Goal: Task Accomplishment & Management: Manage account settings

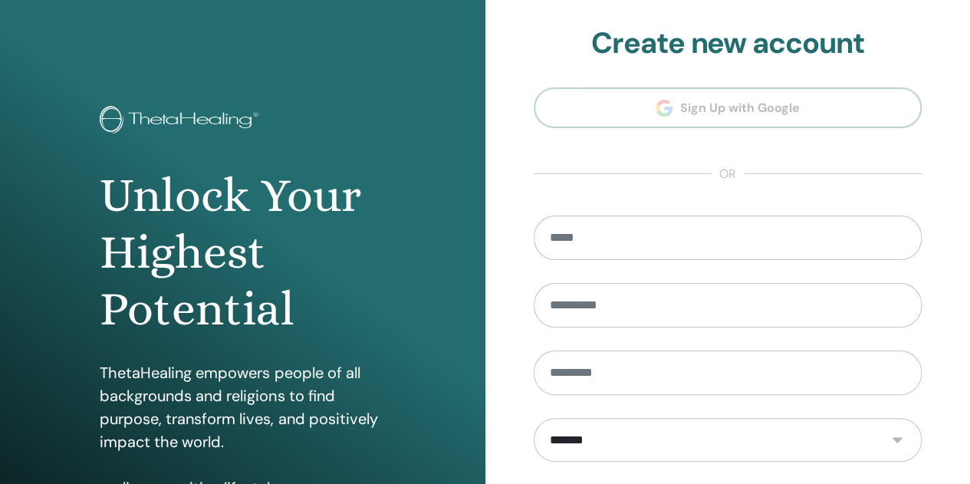
scroll to position [252, 0]
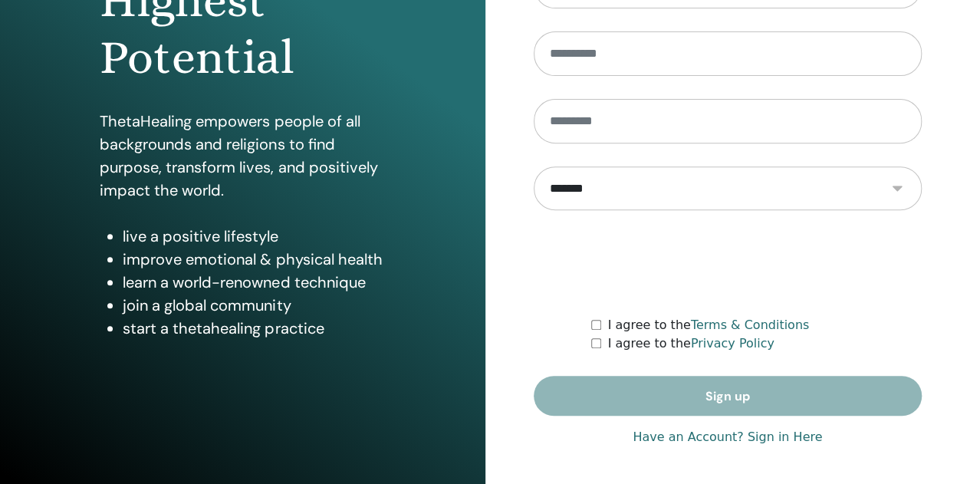
type input "**********"
click at [661, 435] on link "Have an Account? Sign in Here" at bounding box center [727, 437] width 189 height 18
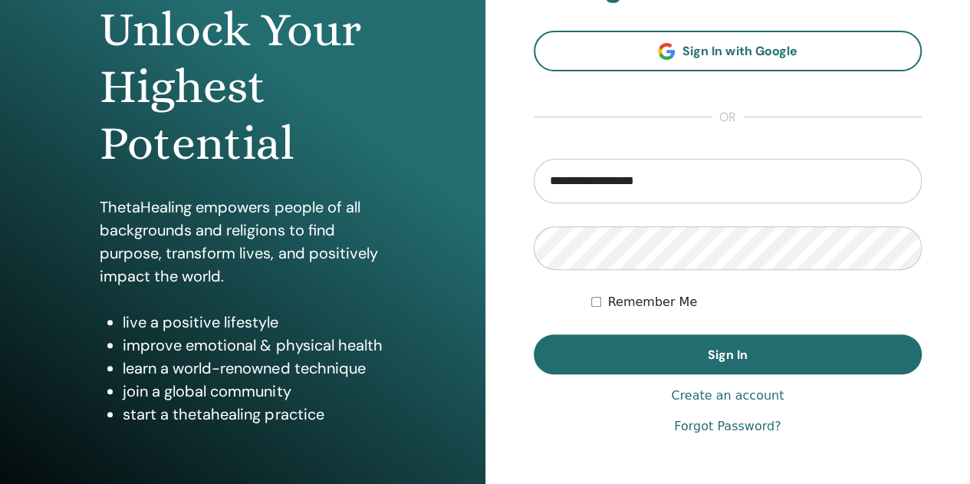
scroll to position [252, 0]
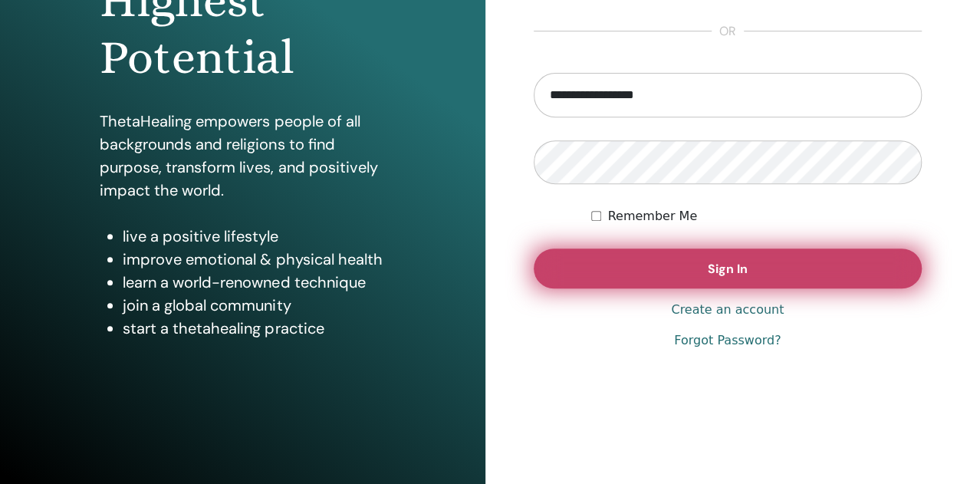
click at [693, 272] on button "Sign In" at bounding box center [728, 269] width 389 height 40
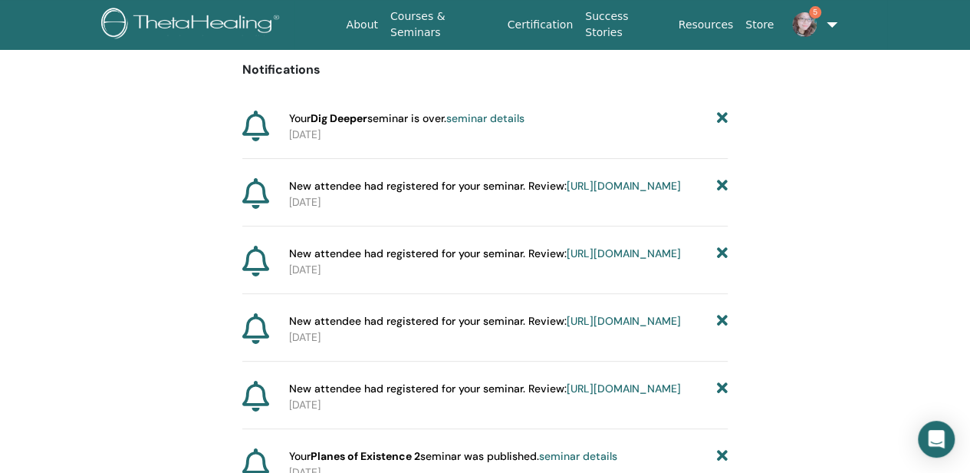
scroll to position [190, 0]
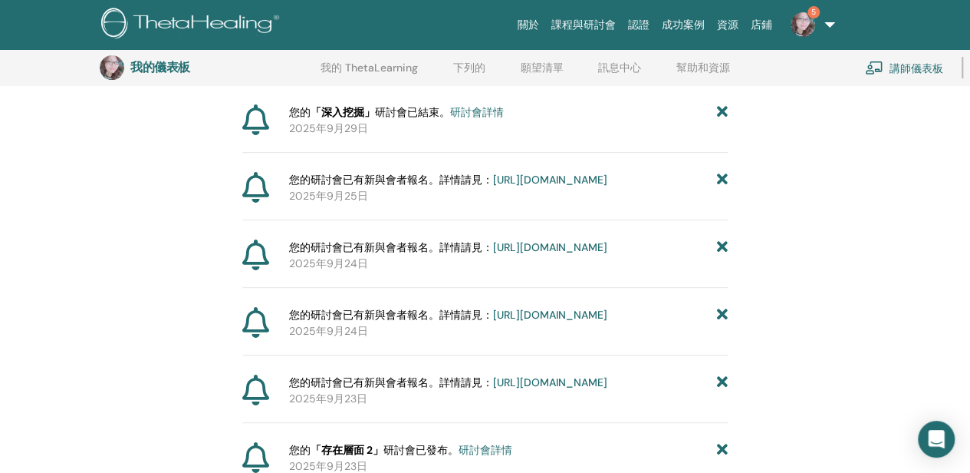
click at [482, 108] on font "研討會詳情" at bounding box center [477, 112] width 54 height 14
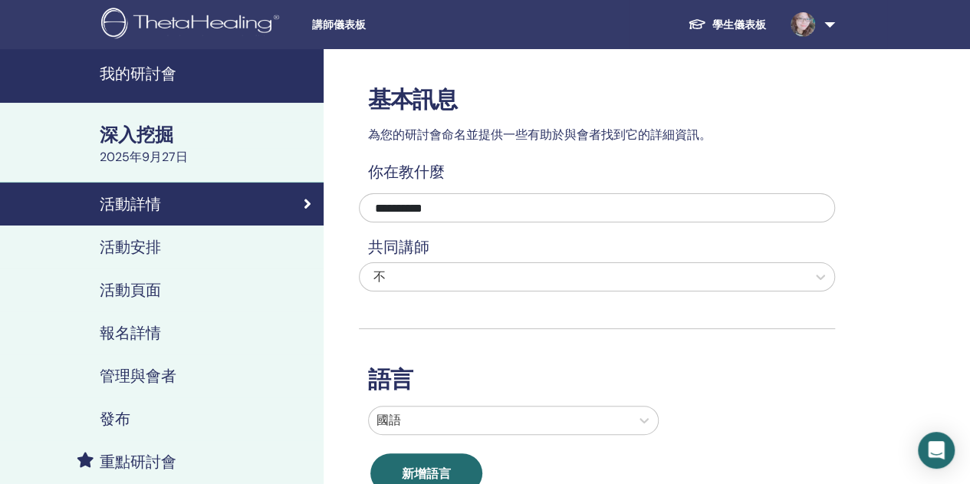
click at [115, 137] on font "深入挖掘" at bounding box center [137, 135] width 74 height 24
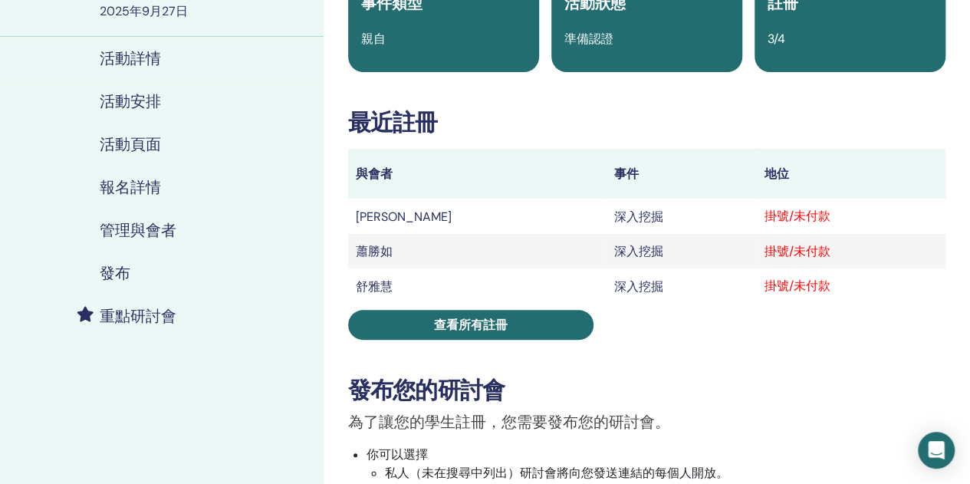
scroll to position [153, 0]
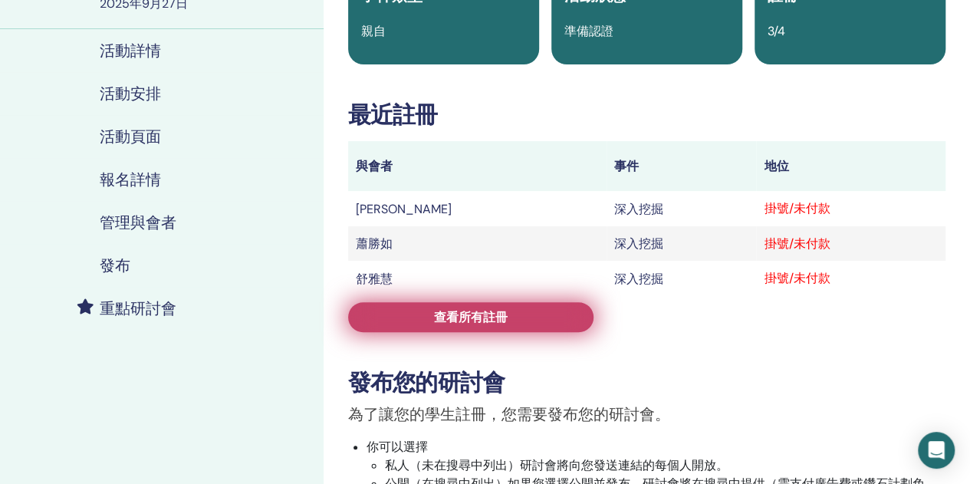
click at [519, 318] on link "查看所有註冊" at bounding box center [470, 317] width 245 height 30
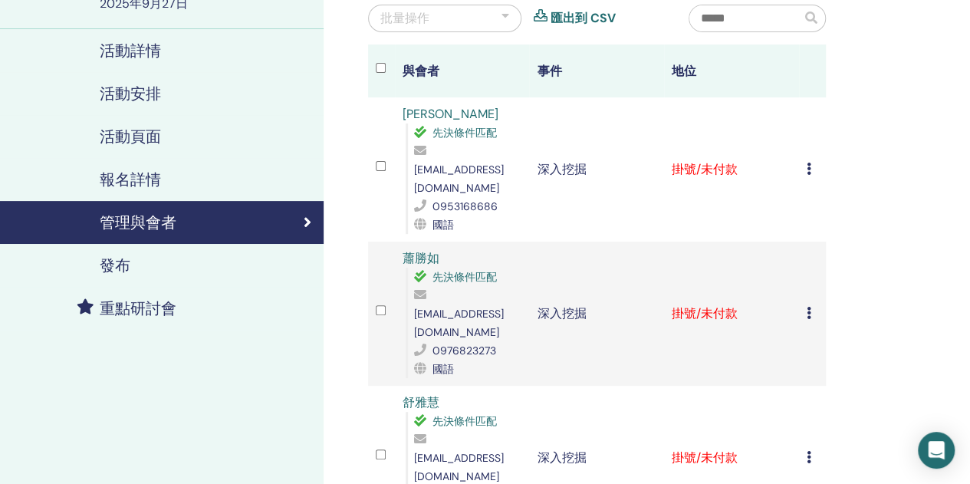
click at [805, 155] on td "取消註冊 不自動認證 標記為已付款 標記為未付款 標記為缺席 完成並證明 下載證書" at bounding box center [812, 169] width 27 height 144
click at [807, 163] on icon at bounding box center [809, 169] width 5 height 12
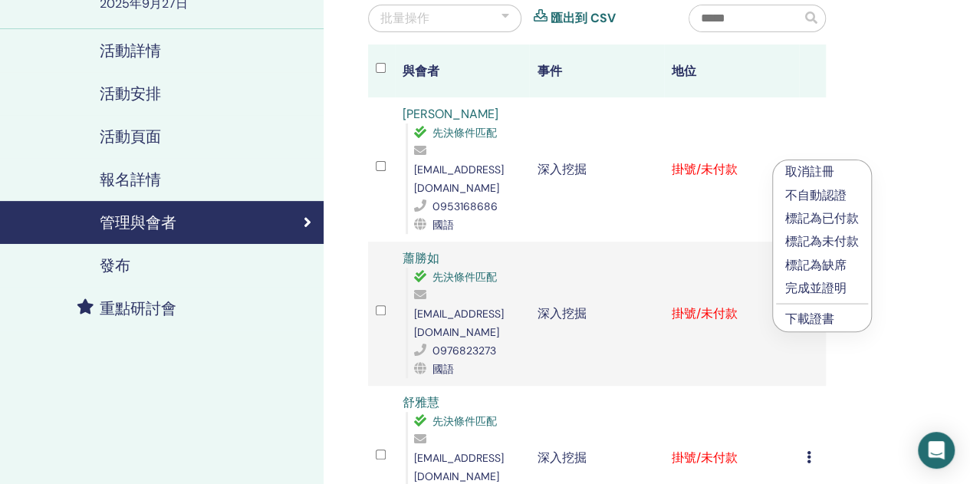
click at [825, 294] on font "完成並證明" at bounding box center [815, 288] width 61 height 16
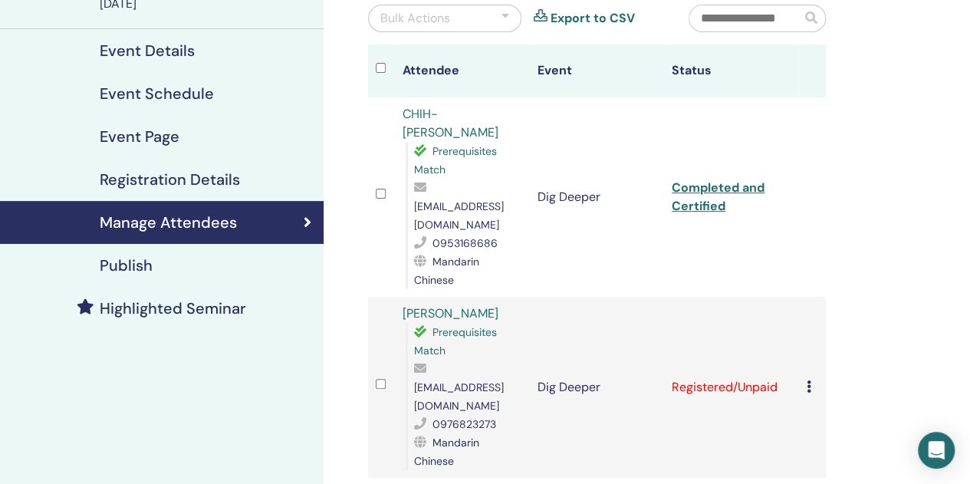
scroll to position [153, 0]
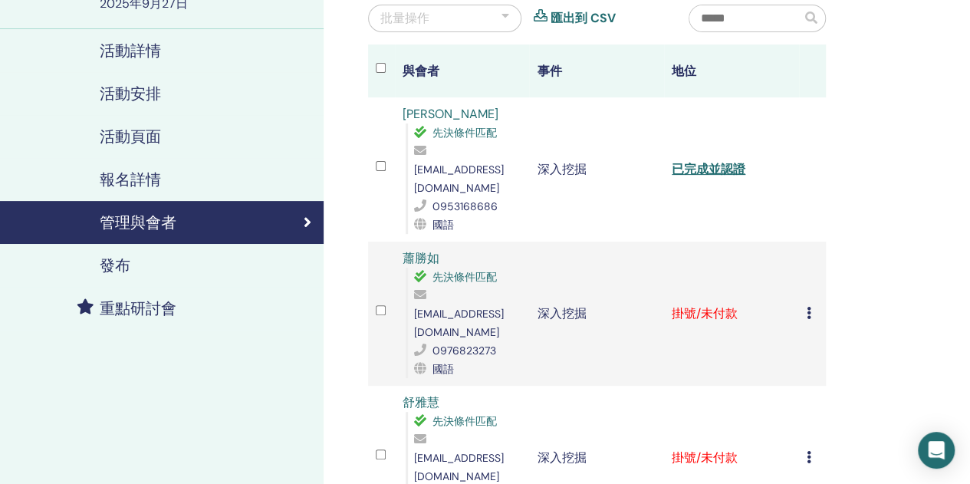
click at [807, 307] on icon at bounding box center [809, 313] width 5 height 12
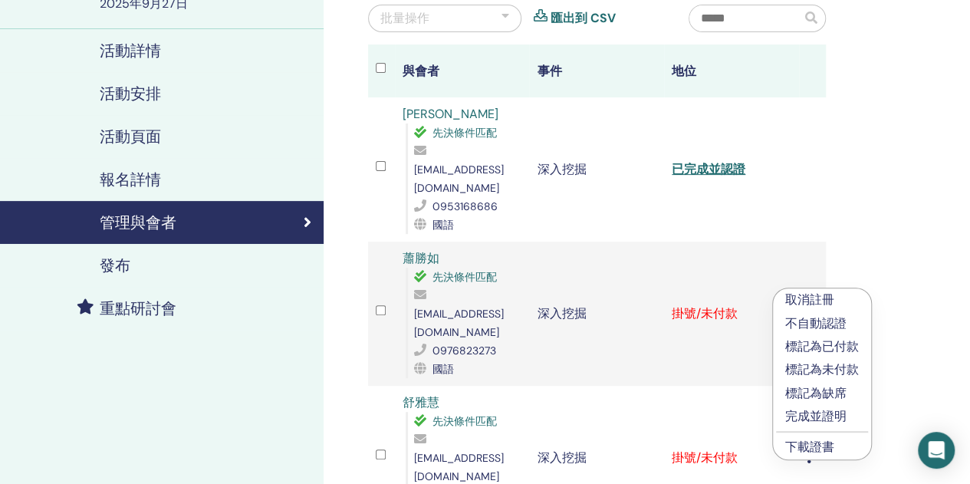
click at [828, 413] on font "完成並證明" at bounding box center [815, 416] width 61 height 16
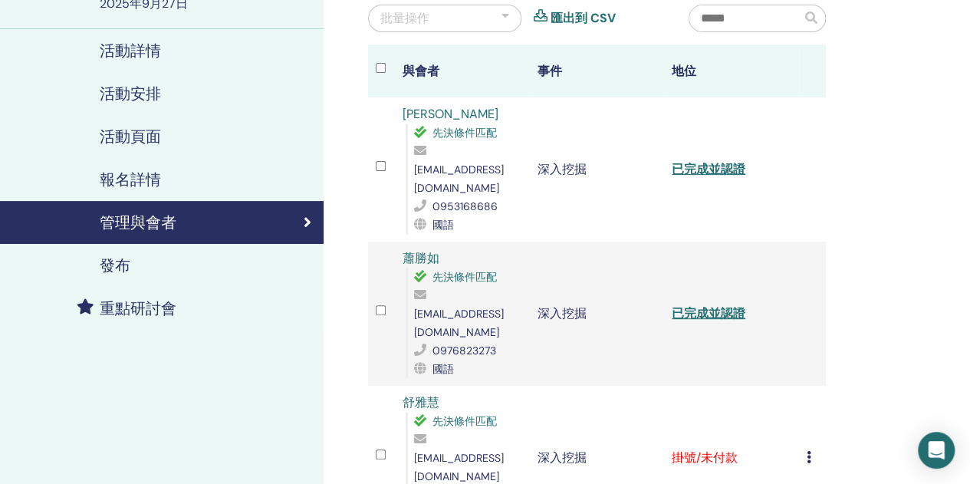
scroll to position [230, 0]
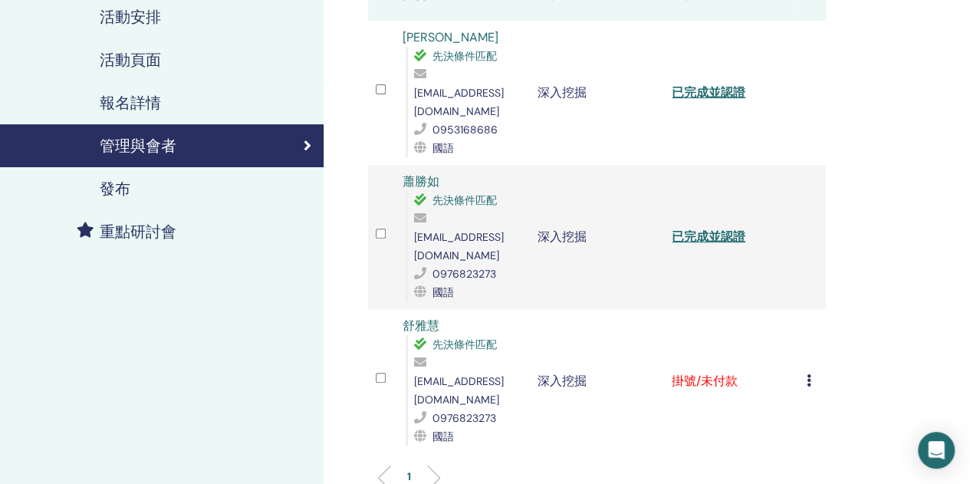
click at [808, 374] on icon at bounding box center [809, 380] width 5 height 12
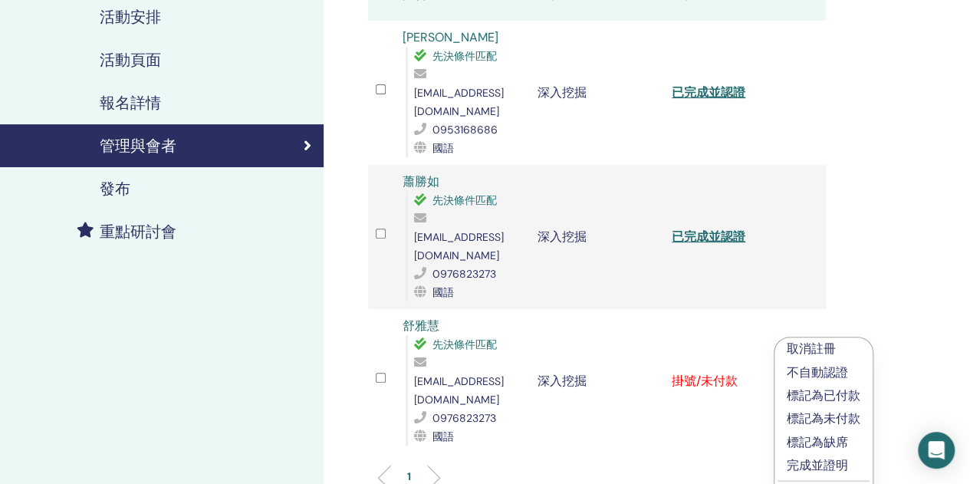
click at [828, 467] on font "完成並證明" at bounding box center [817, 465] width 61 height 16
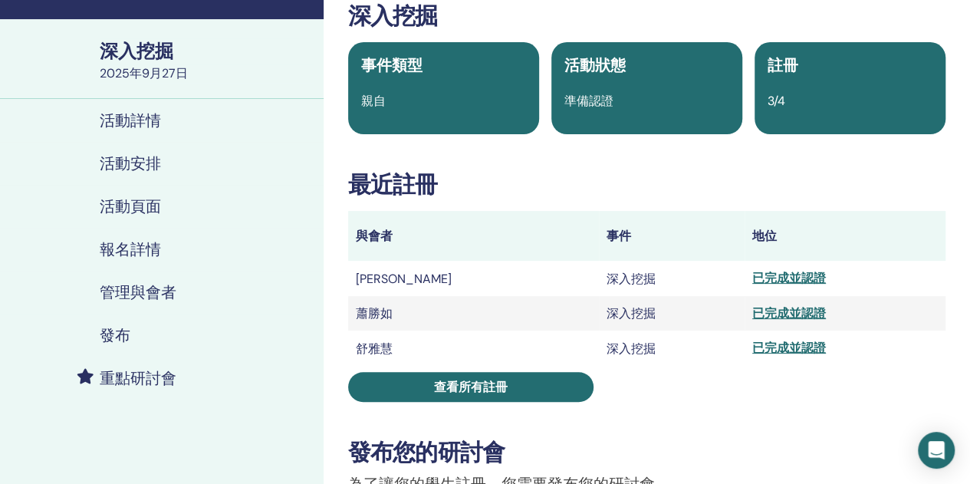
scroll to position [153, 0]
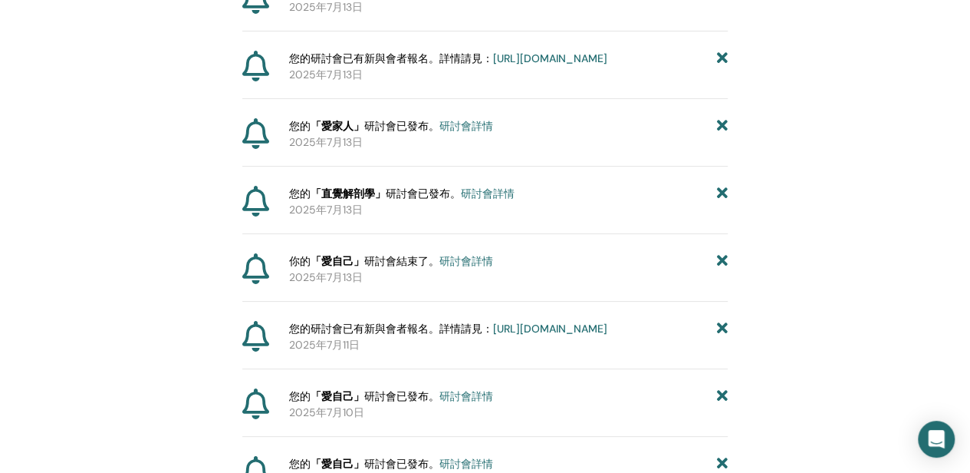
scroll to position [3066, 0]
